Goal: Find specific page/section: Find specific page/section

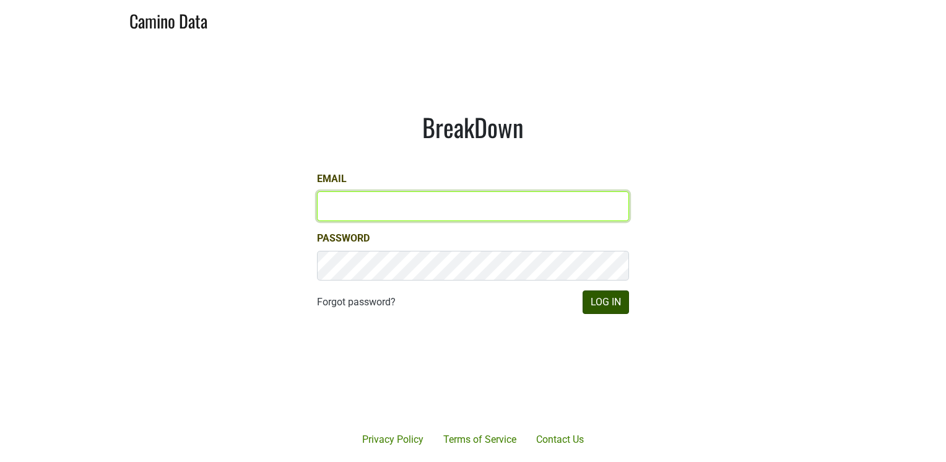
type input "lindy@spottswoode.com"
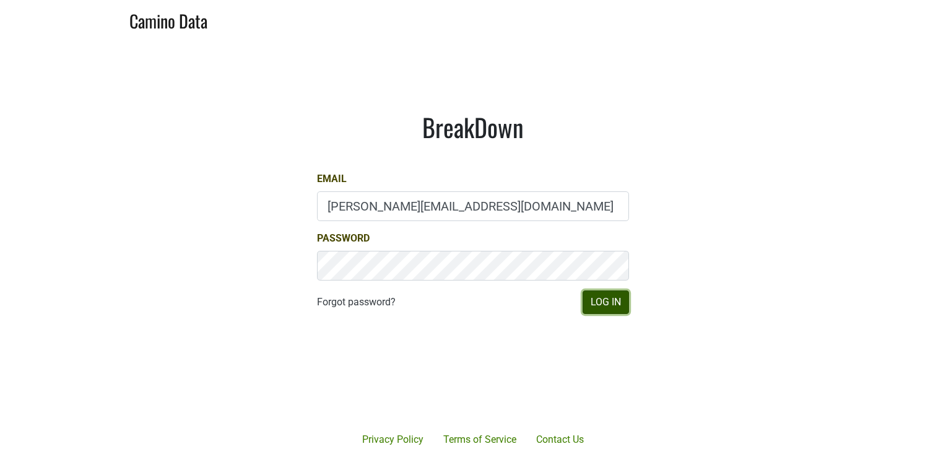
click at [599, 301] on button "Log In" at bounding box center [605, 302] width 46 height 24
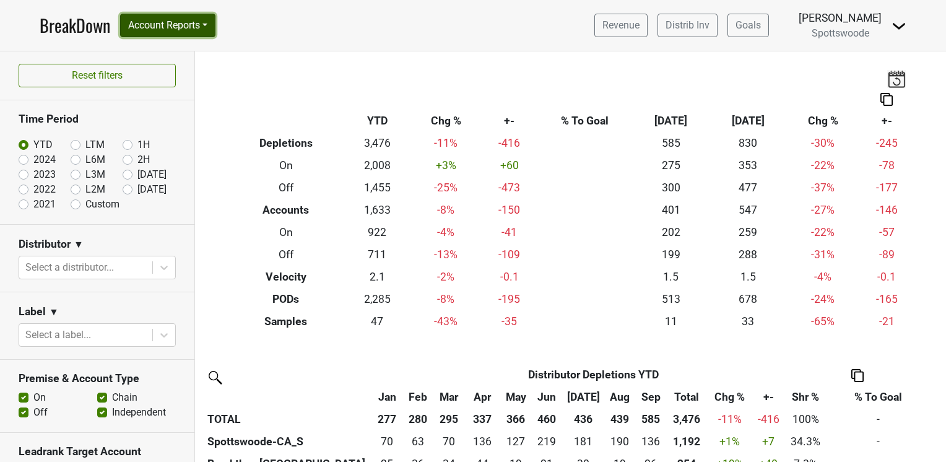
click at [149, 29] on button "Account Reports" at bounding box center [167, 26] width 95 height 24
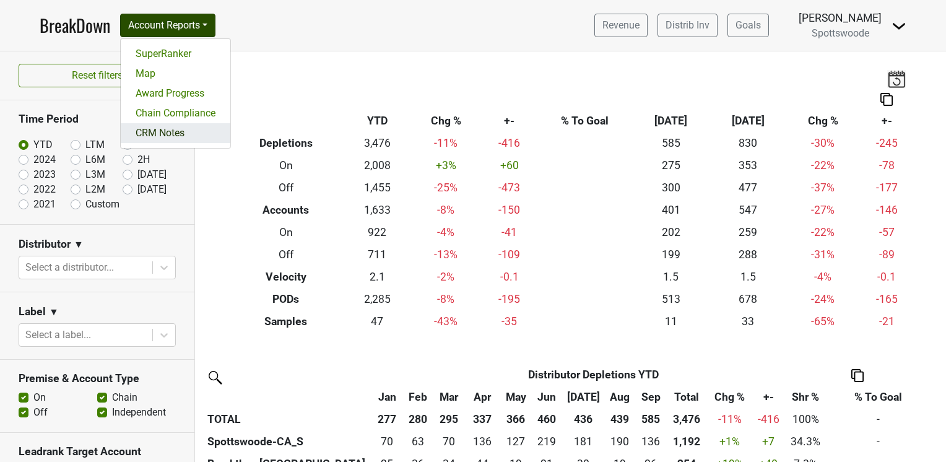
click at [186, 132] on link "CRM Notes" at bounding box center [176, 133] width 110 height 20
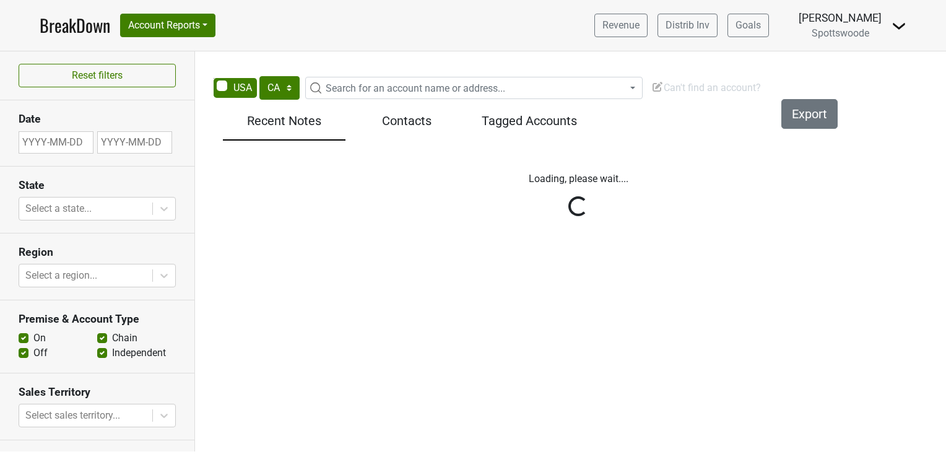
select select "CA"
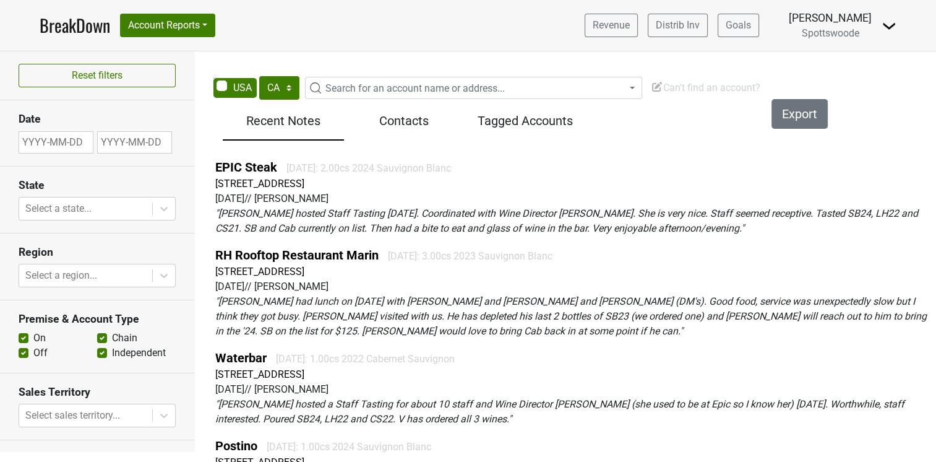
drag, startPoint x: 339, startPoint y: 90, endPoint x: 352, endPoint y: 85, distance: 13.9
click at [340, 90] on span "Search for an account name or address..." at bounding box center [415, 88] width 179 height 12
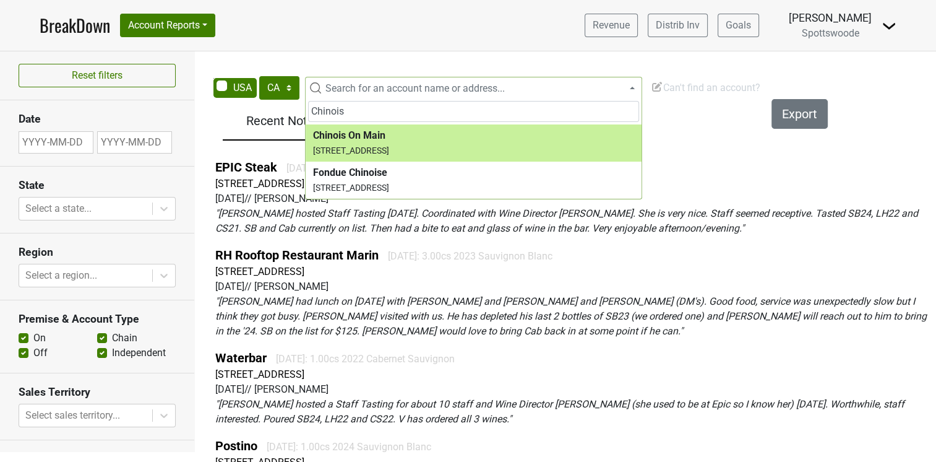
type input "Chinois"
select select "255666"
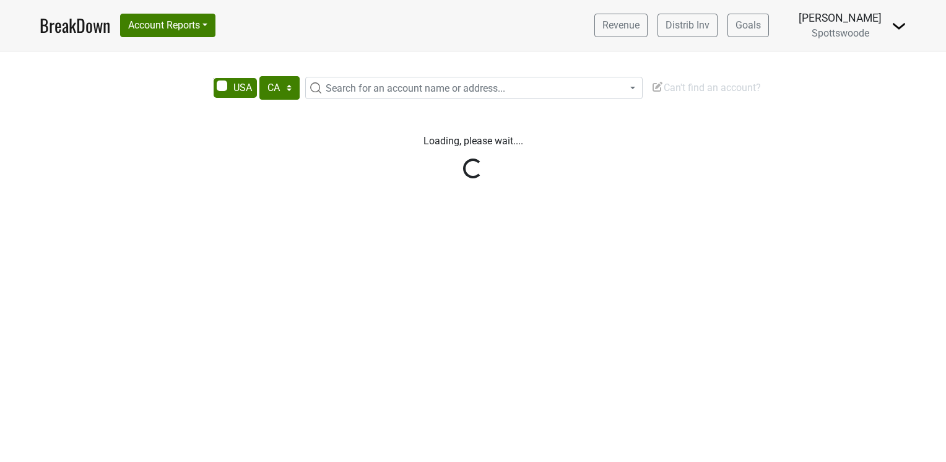
select select "CA"
